Goal: Task Accomplishment & Management: Manage account settings

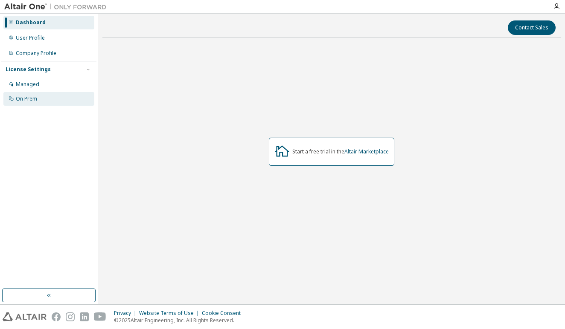
click at [38, 97] on div "On Prem" at bounding box center [48, 99] width 91 height 14
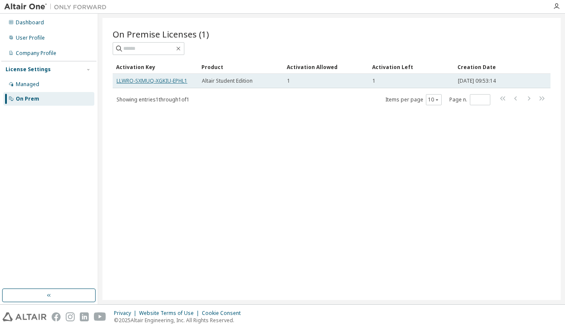
click at [151, 81] on link "LLWRO-SXMUQ-XGKIU-EPHL1" at bounding box center [151, 80] width 71 height 7
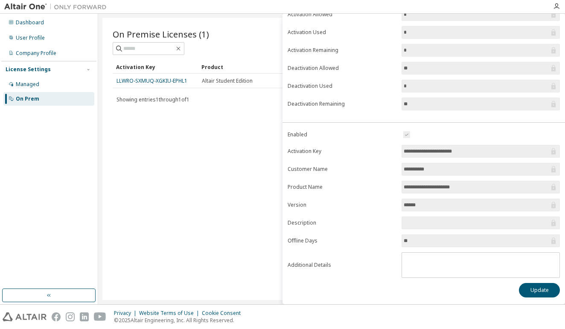
scroll to position [64, 0]
click at [523, 290] on button "Update" at bounding box center [539, 290] width 41 height 15
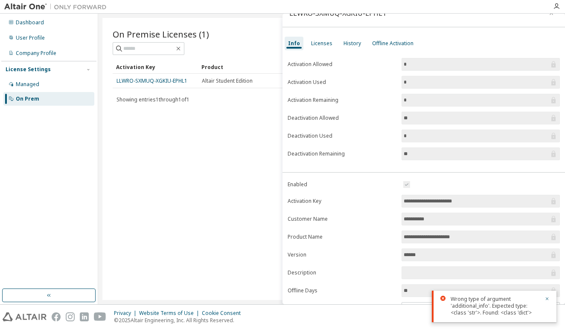
scroll to position [12, 0]
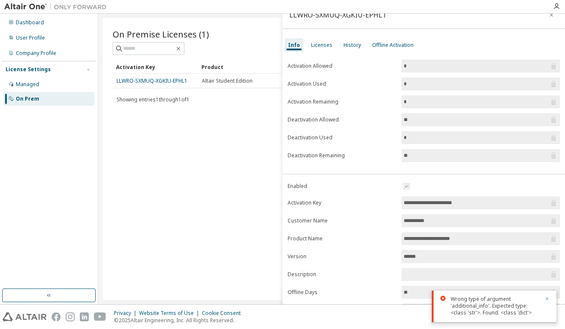
click at [547, 298] on icon "button" at bounding box center [546, 298] width 5 height 5
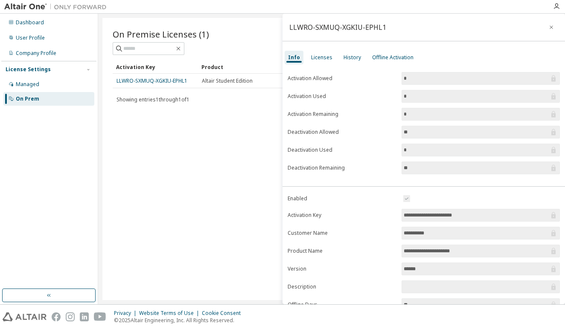
scroll to position [0, 0]
click at [321, 57] on div "Licenses" at bounding box center [321, 57] width 21 height 7
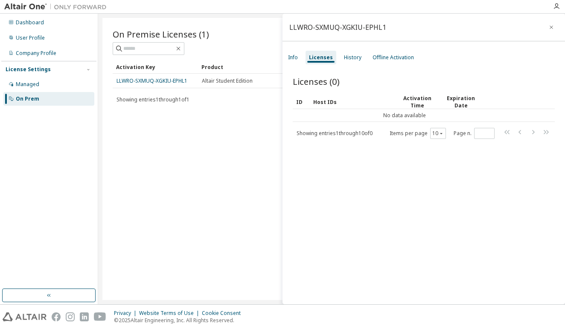
click at [299, 105] on div "ID" at bounding box center [301, 102] width 10 height 14
click at [293, 54] on div "Info" at bounding box center [293, 57] width 10 height 7
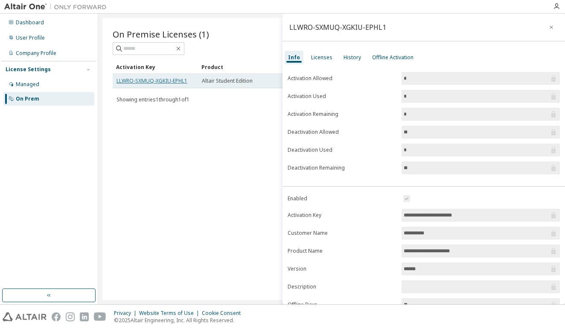
click at [165, 80] on link "LLWRO-SXMUQ-XGKIU-EPHL1" at bounding box center [151, 80] width 71 height 7
click at [164, 82] on link "LLWRO-SXMUQ-XGKIU-EPHL1" at bounding box center [151, 80] width 71 height 7
click at [164, 81] on link "LLWRO-SXMUQ-XGKIU-EPHL1" at bounding box center [151, 80] width 71 height 7
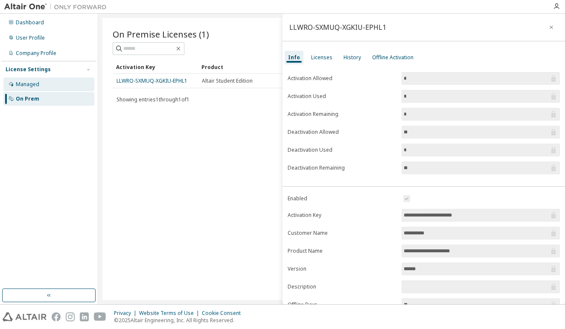
click at [43, 85] on div "Managed" at bounding box center [48, 85] width 91 height 14
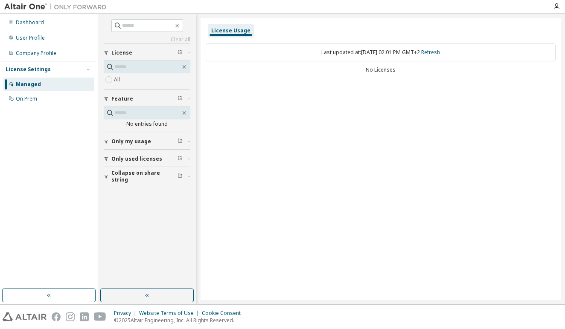
click at [44, 70] on div "License Settings" at bounding box center [28, 69] width 45 height 7
click at [71, 73] on div "License Settings" at bounding box center [49, 70] width 87 height 8
click at [51, 36] on div "User Profile" at bounding box center [48, 38] width 91 height 14
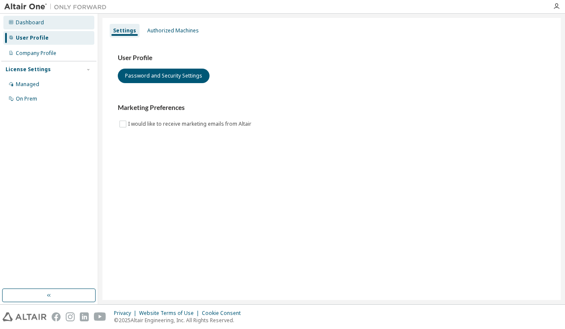
click at [61, 19] on div "Dashboard" at bounding box center [48, 23] width 91 height 14
